Goal: Task Accomplishment & Management: Manage account settings

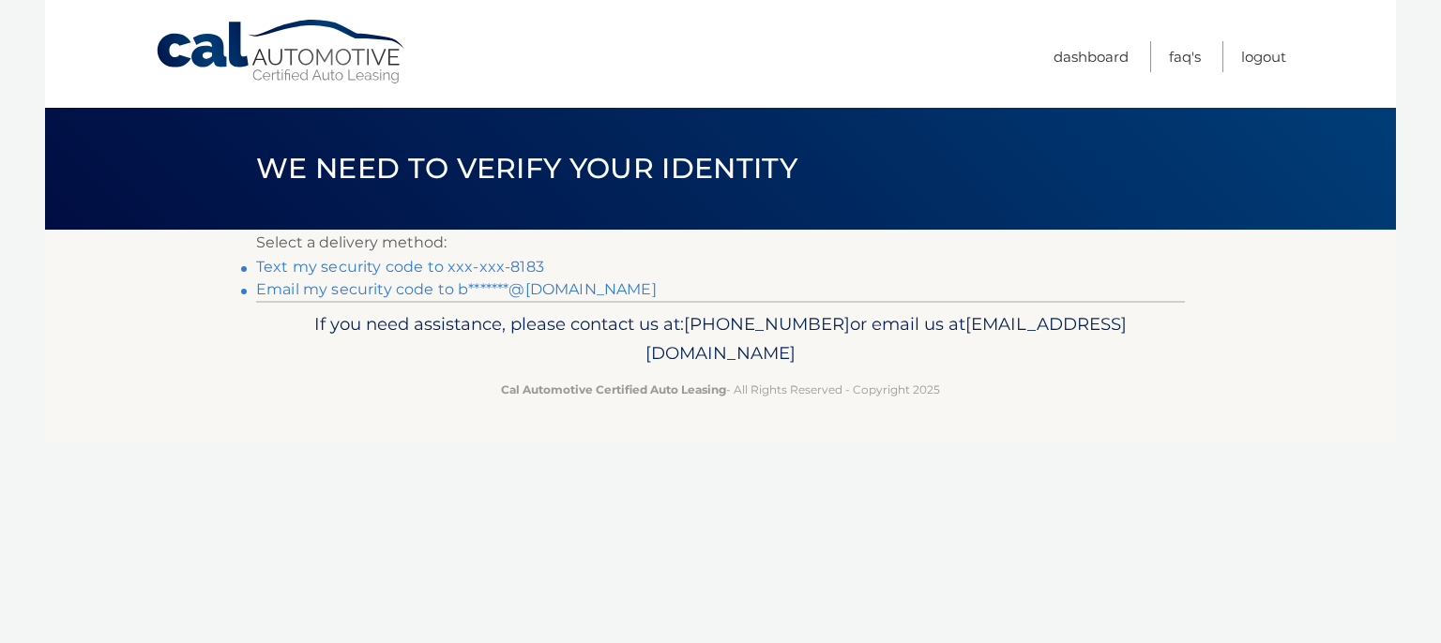
click at [461, 263] on link "Text my security code to xxx-xxx-8183" at bounding box center [400, 267] width 288 height 18
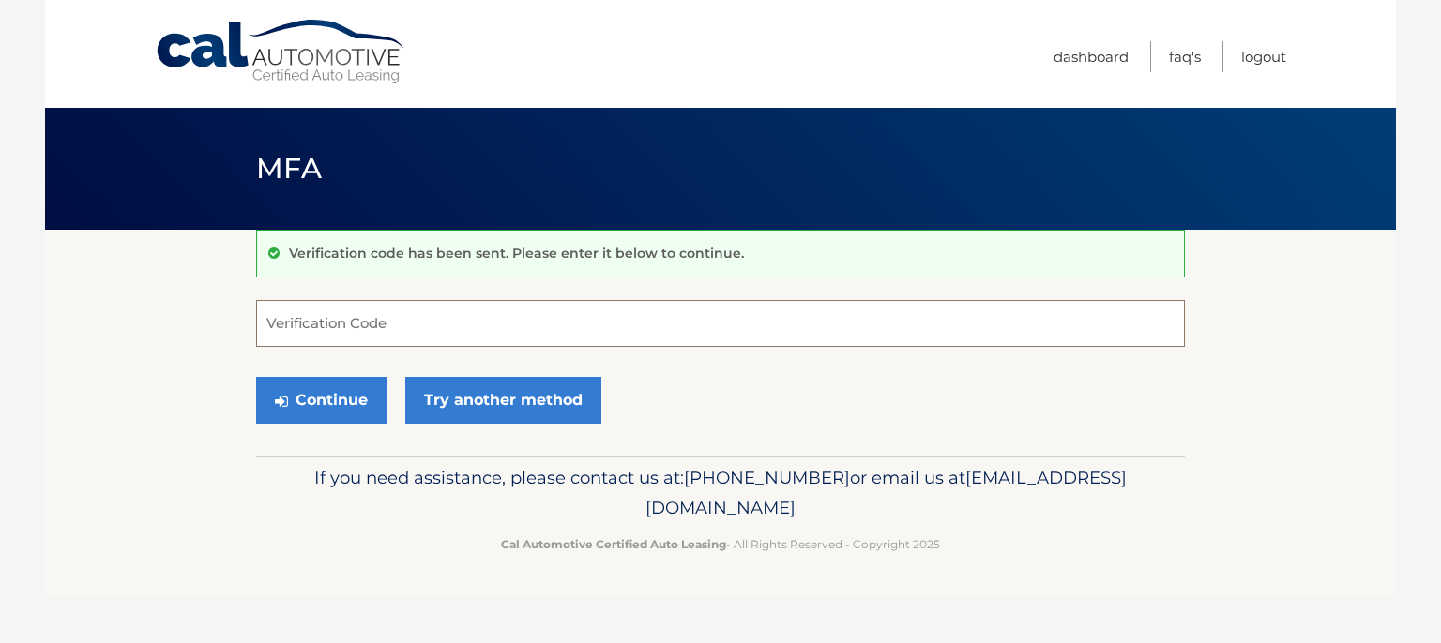
click at [370, 327] on input "Verification Code" at bounding box center [720, 323] width 929 height 47
type input "360973"
click at [328, 412] on button "Continue" at bounding box center [321, 400] width 130 height 47
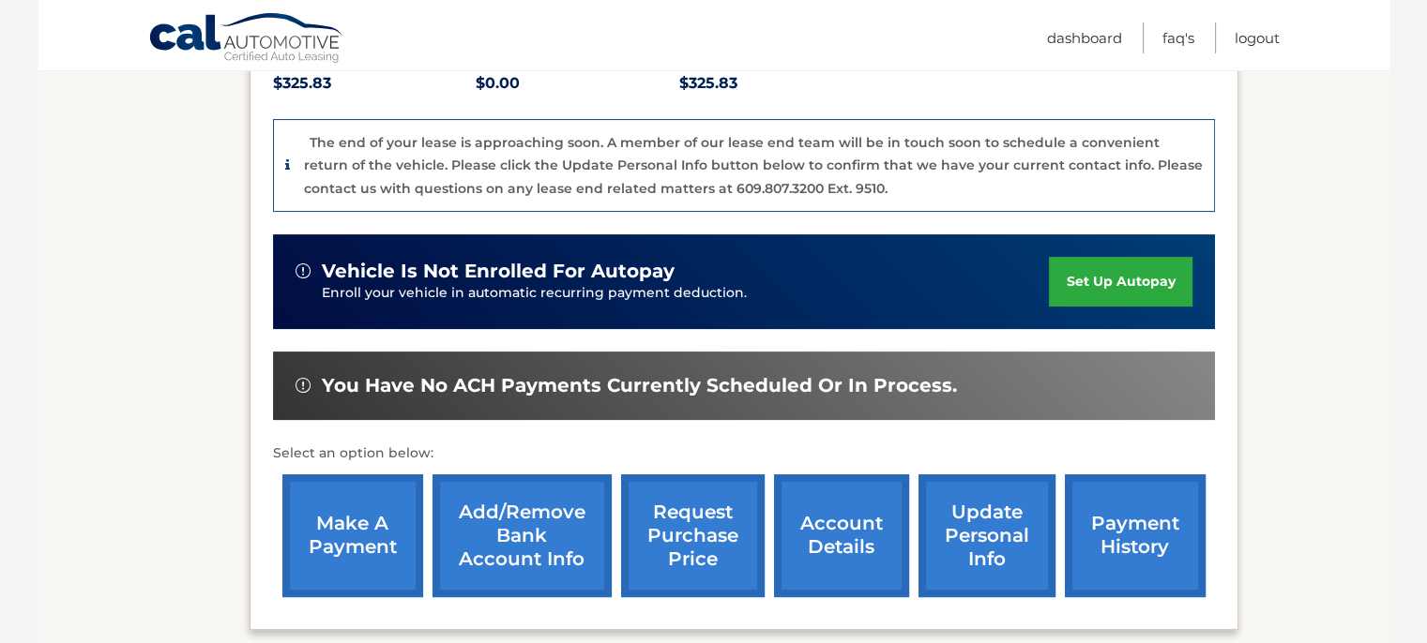
scroll to position [469, 0]
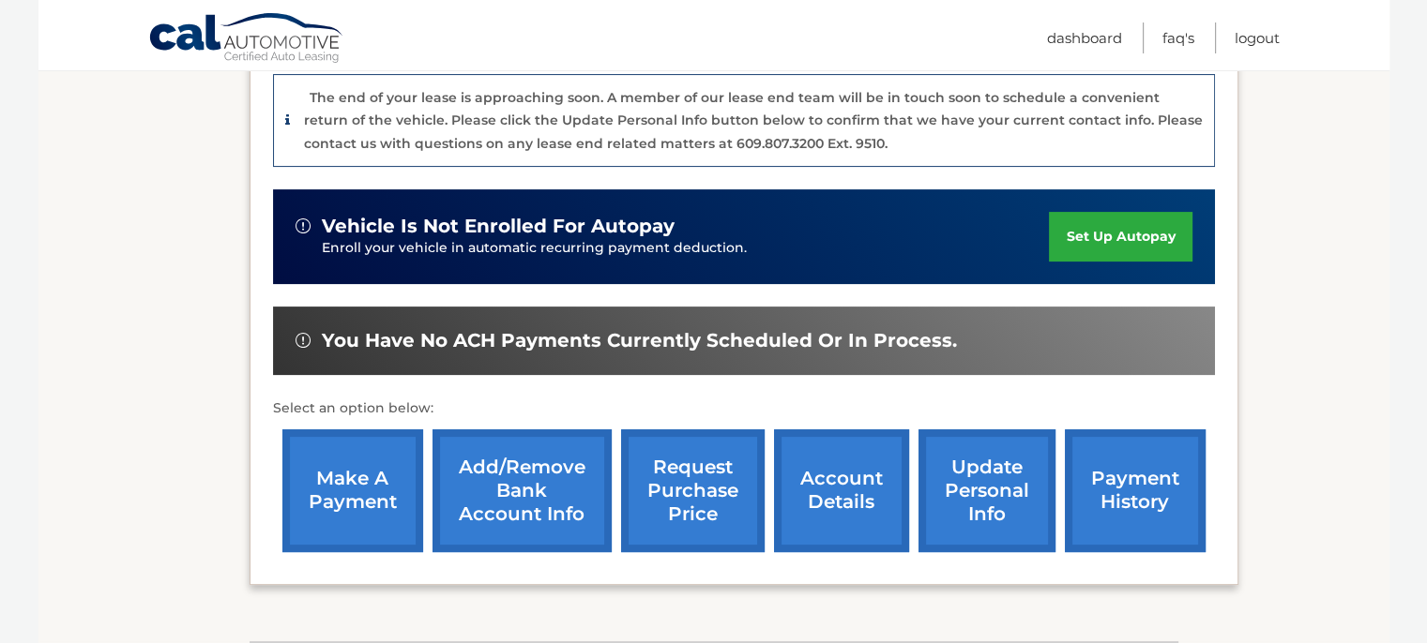
click at [1090, 484] on link "payment history" at bounding box center [1134, 491] width 141 height 123
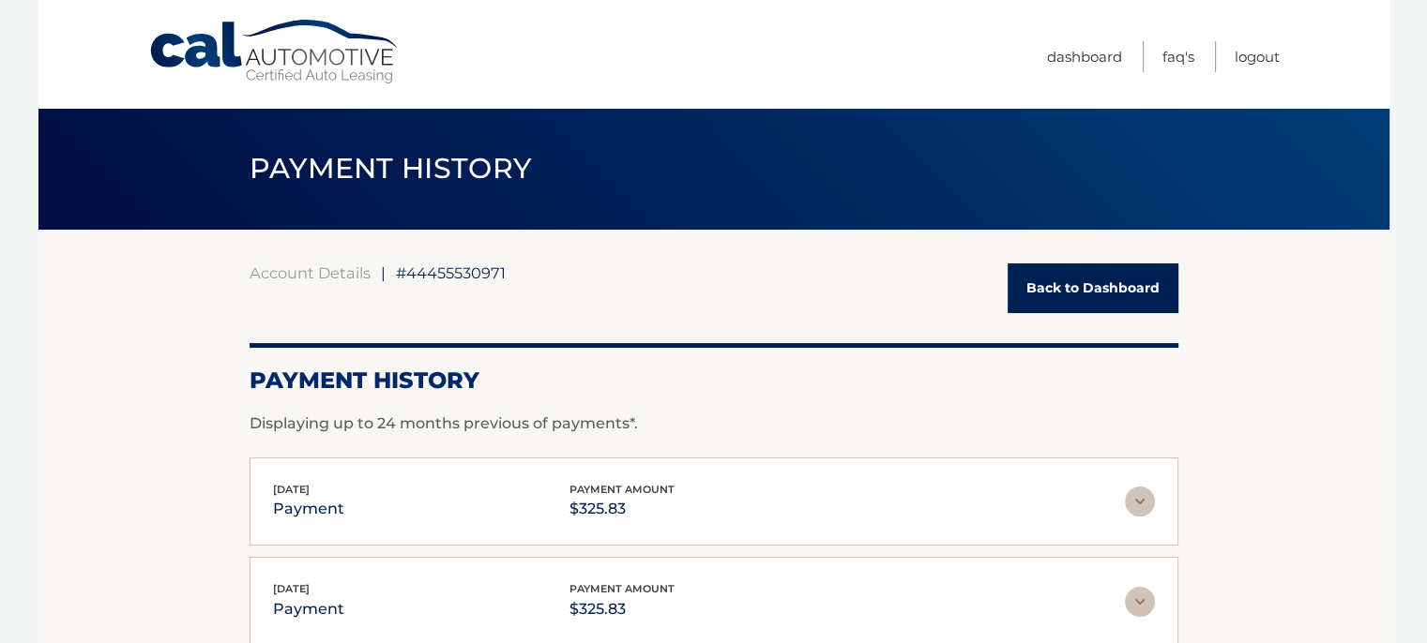
click at [1041, 301] on link "Back to Dashboard" at bounding box center [1092, 289] width 171 height 50
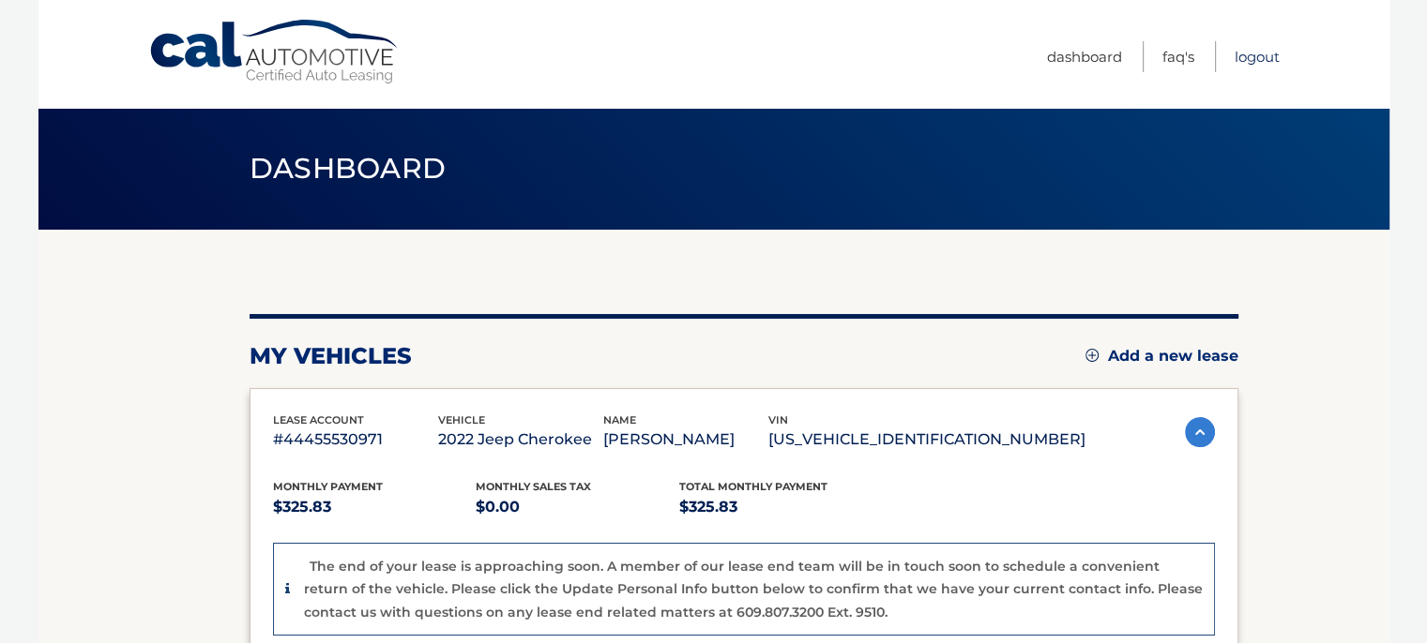
click at [1234, 59] on link "Logout" at bounding box center [1256, 56] width 45 height 31
